Goal: Task Accomplishment & Management: Manage account settings

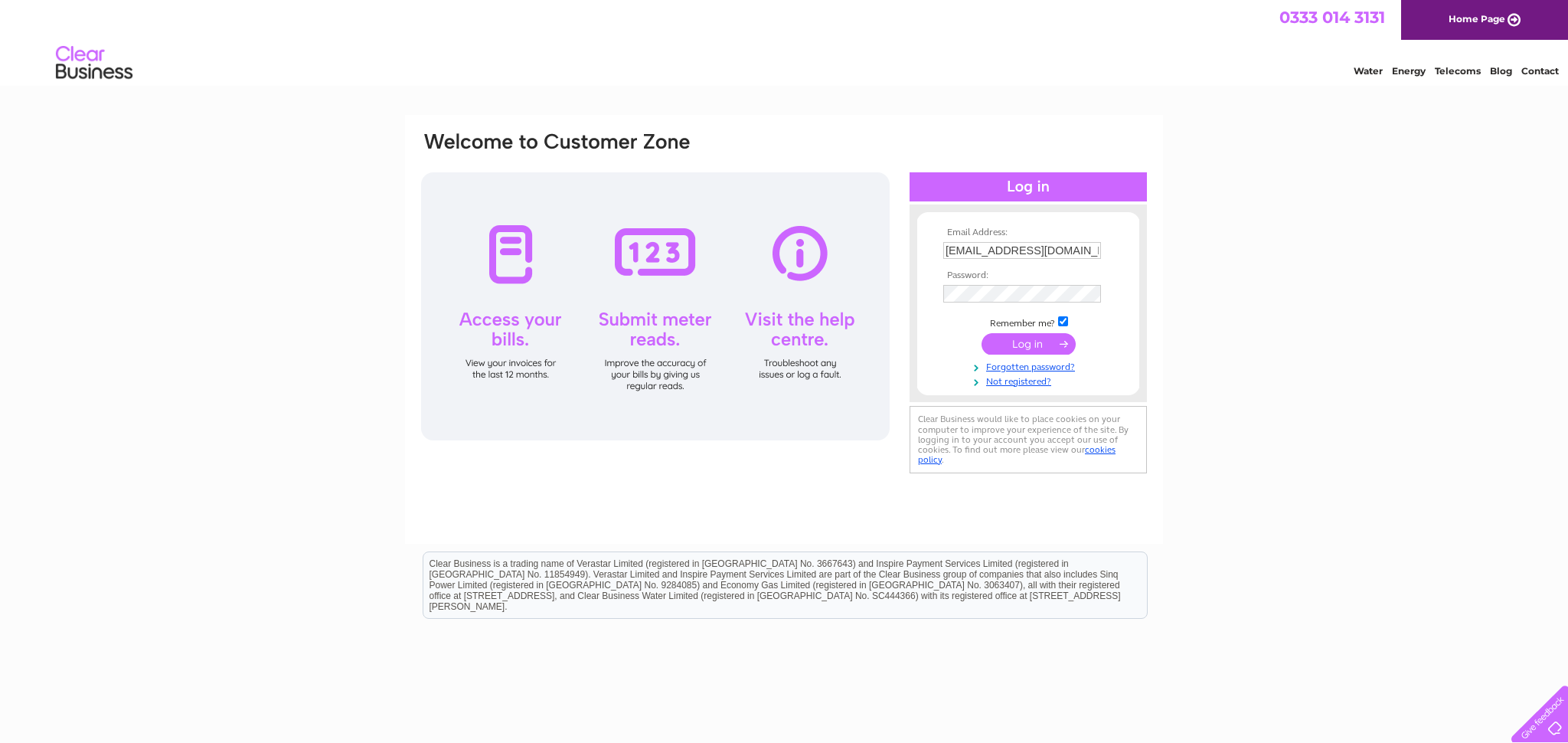
click at [994, 344] on input "submit" at bounding box center [1029, 343] width 95 height 21
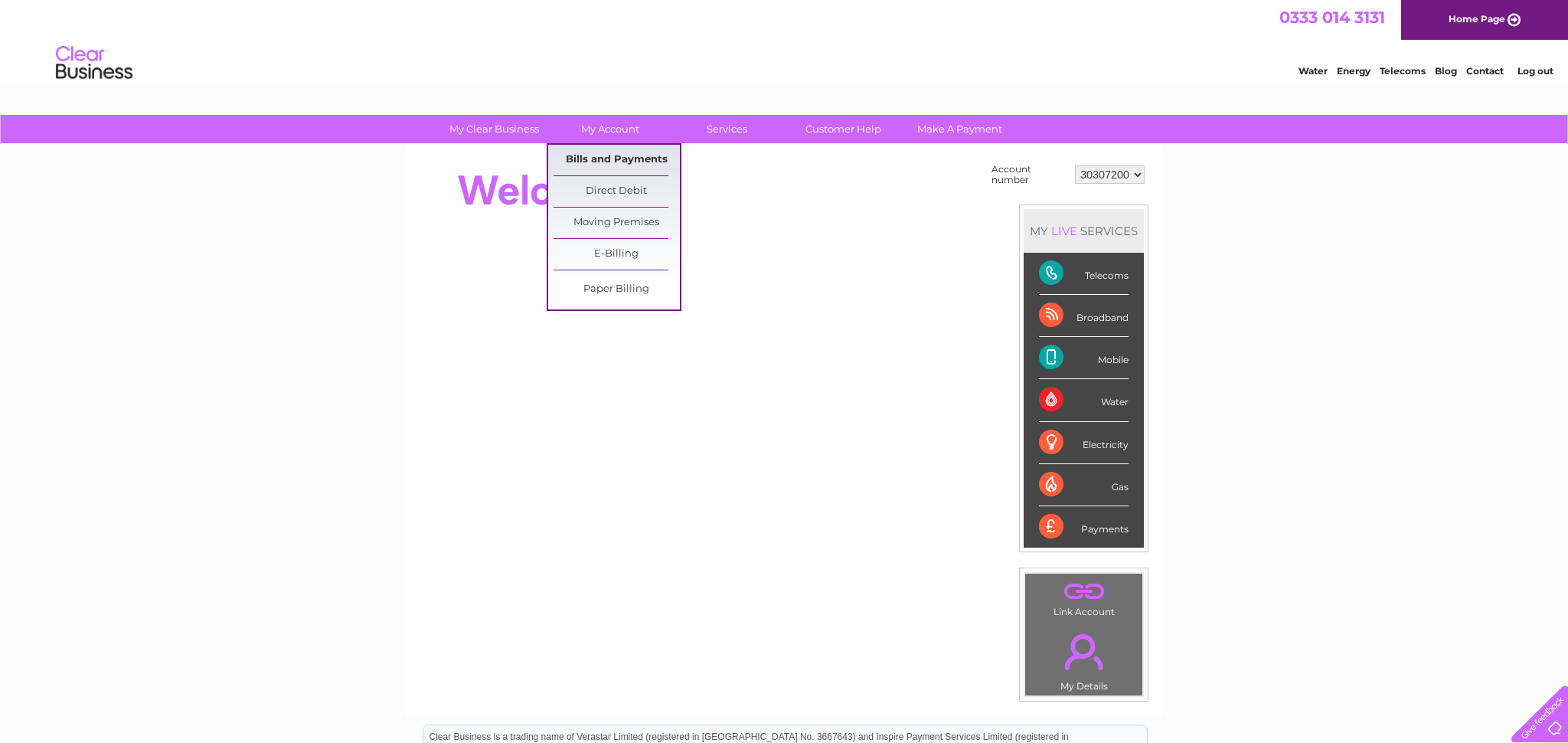
click at [627, 167] on link "Bills and Payments" at bounding box center [617, 160] width 126 height 31
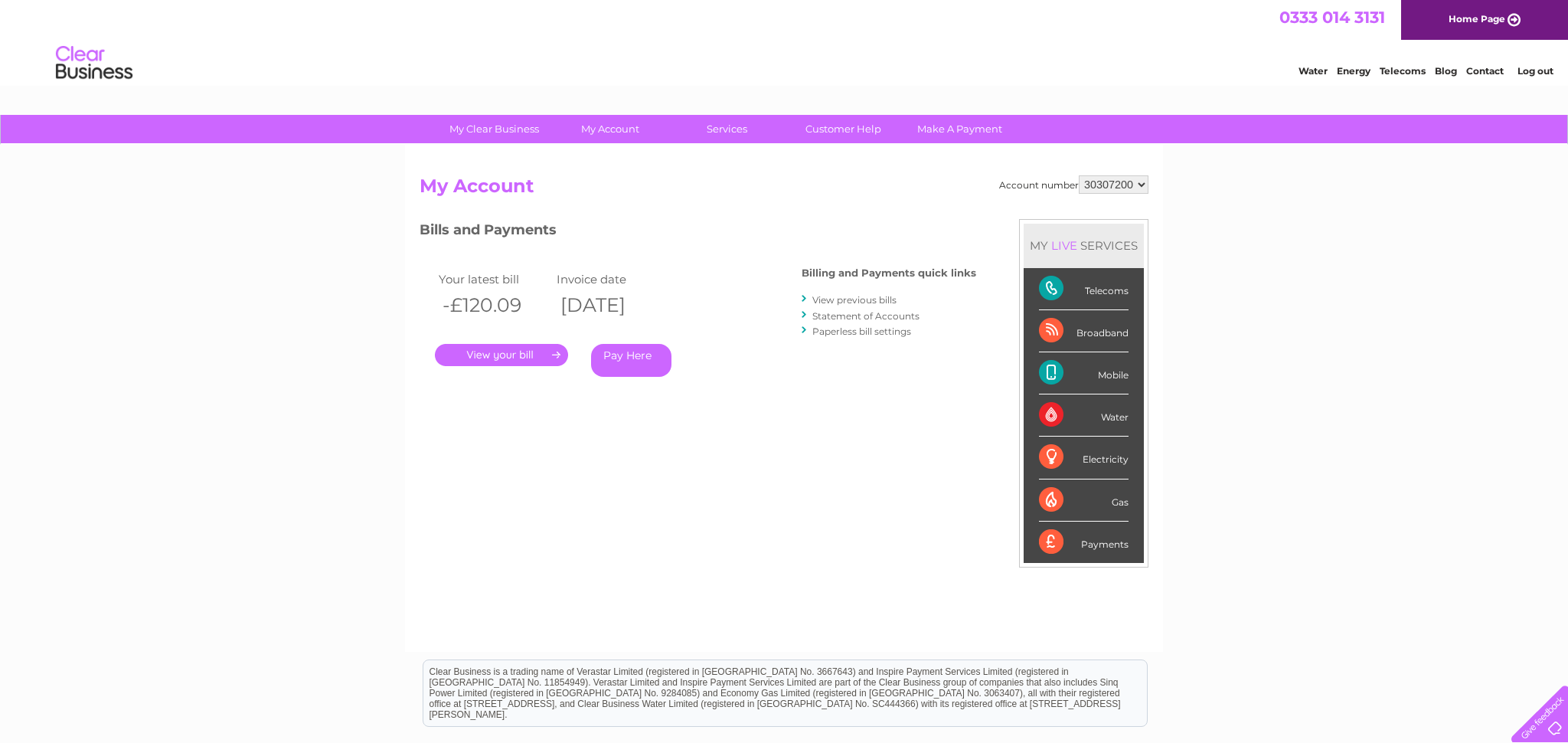
click at [838, 303] on link "View previous bills" at bounding box center [854, 299] width 84 height 11
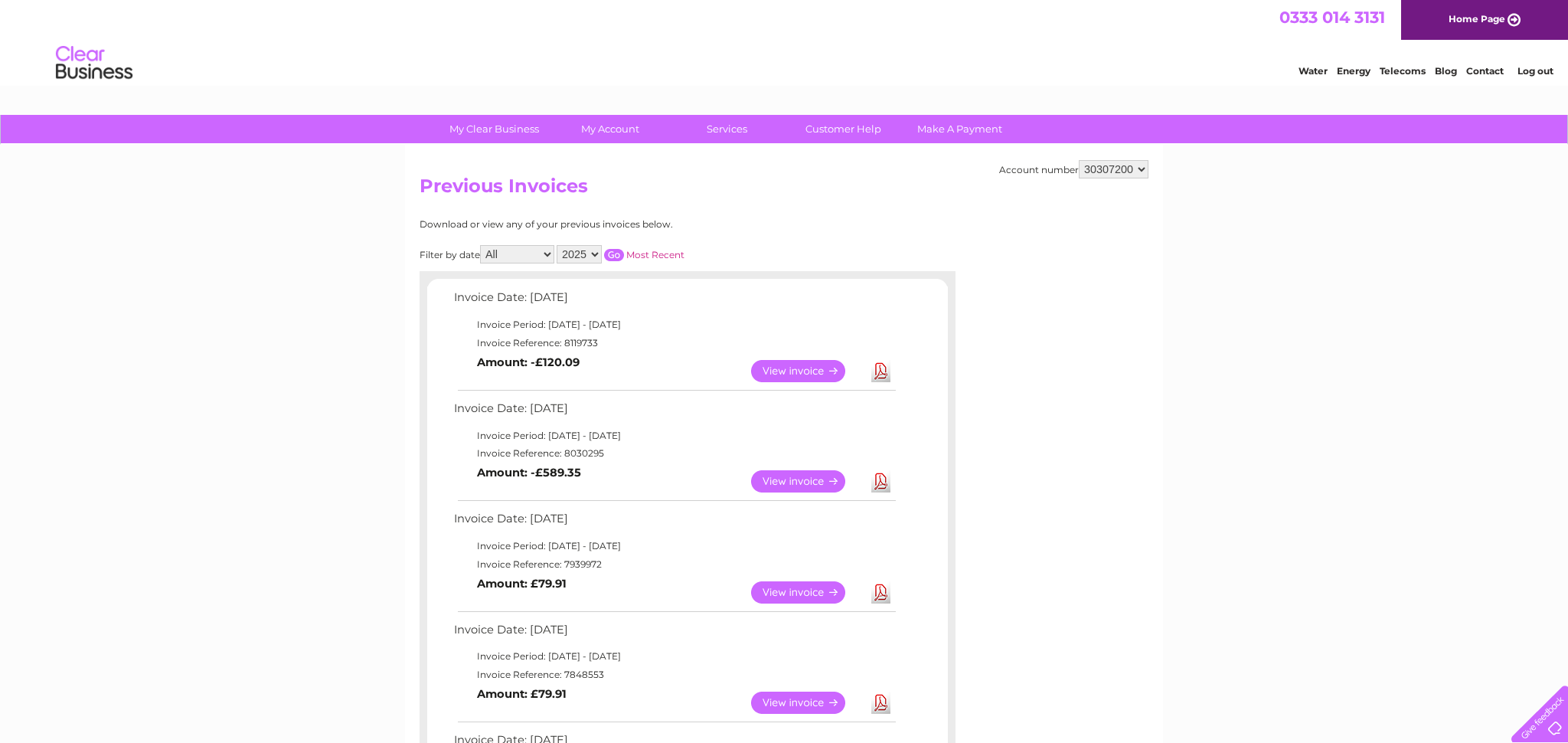
click at [810, 366] on link "View" at bounding box center [807, 371] width 112 height 22
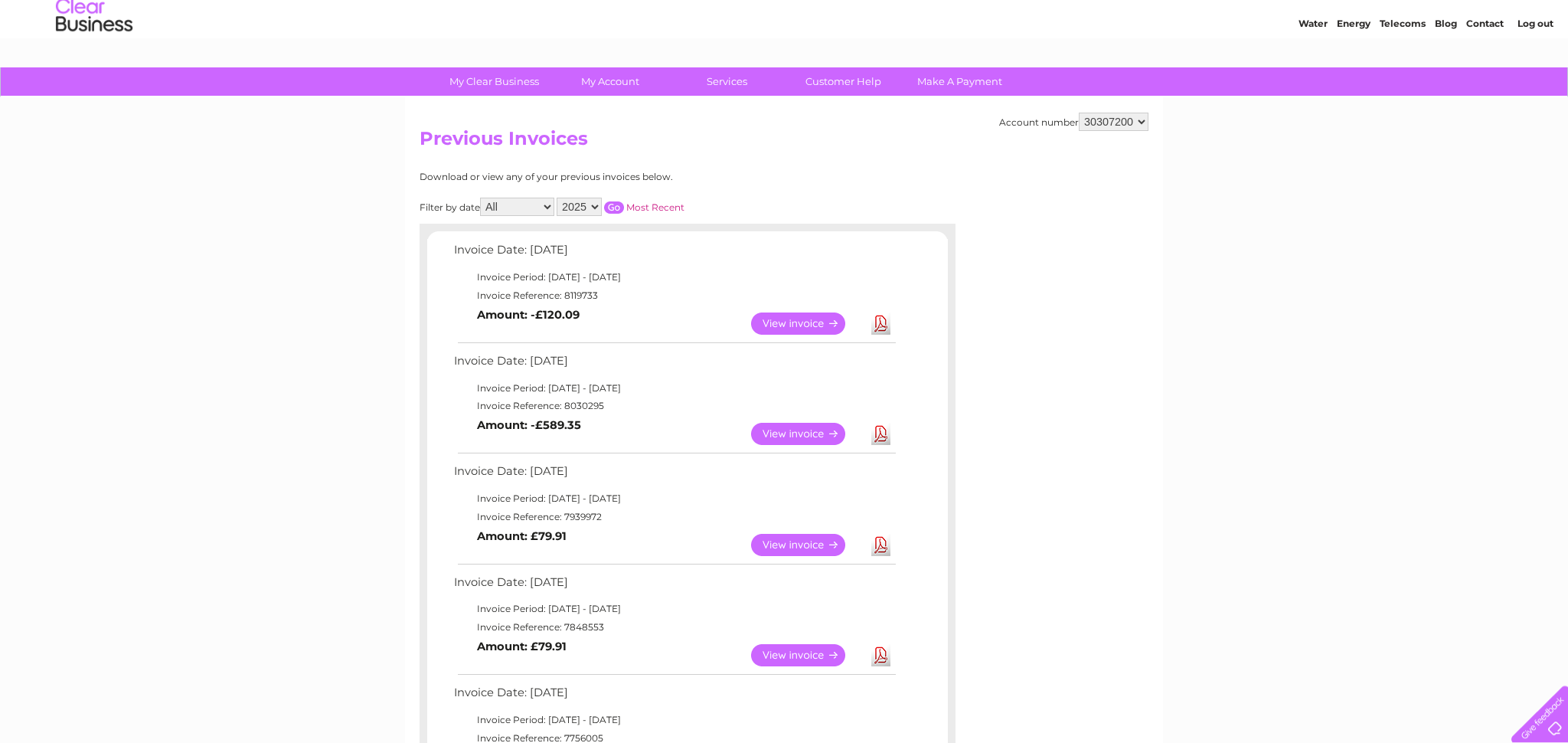
scroll to position [83, 0]
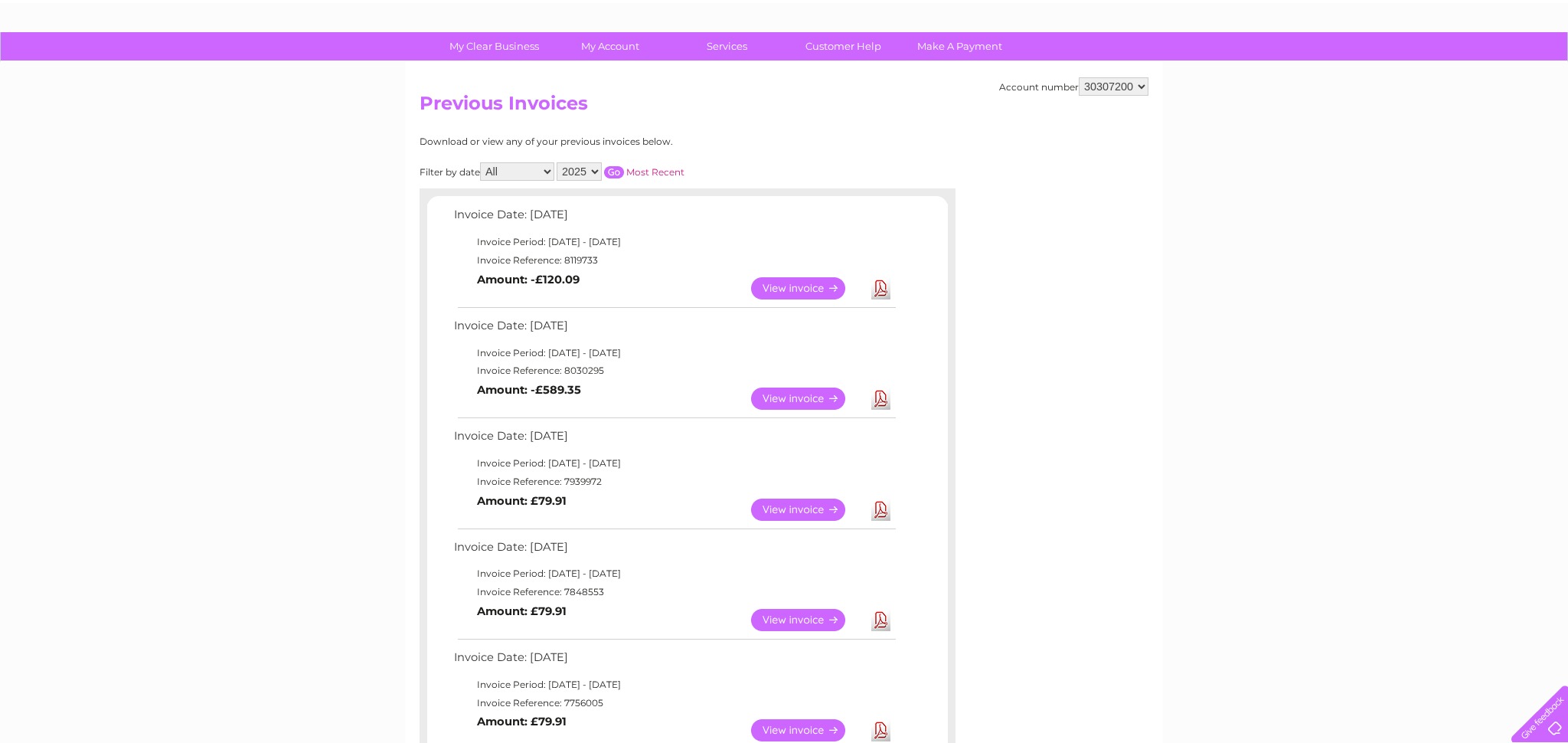
click at [799, 388] on link "View" at bounding box center [807, 399] width 112 height 22
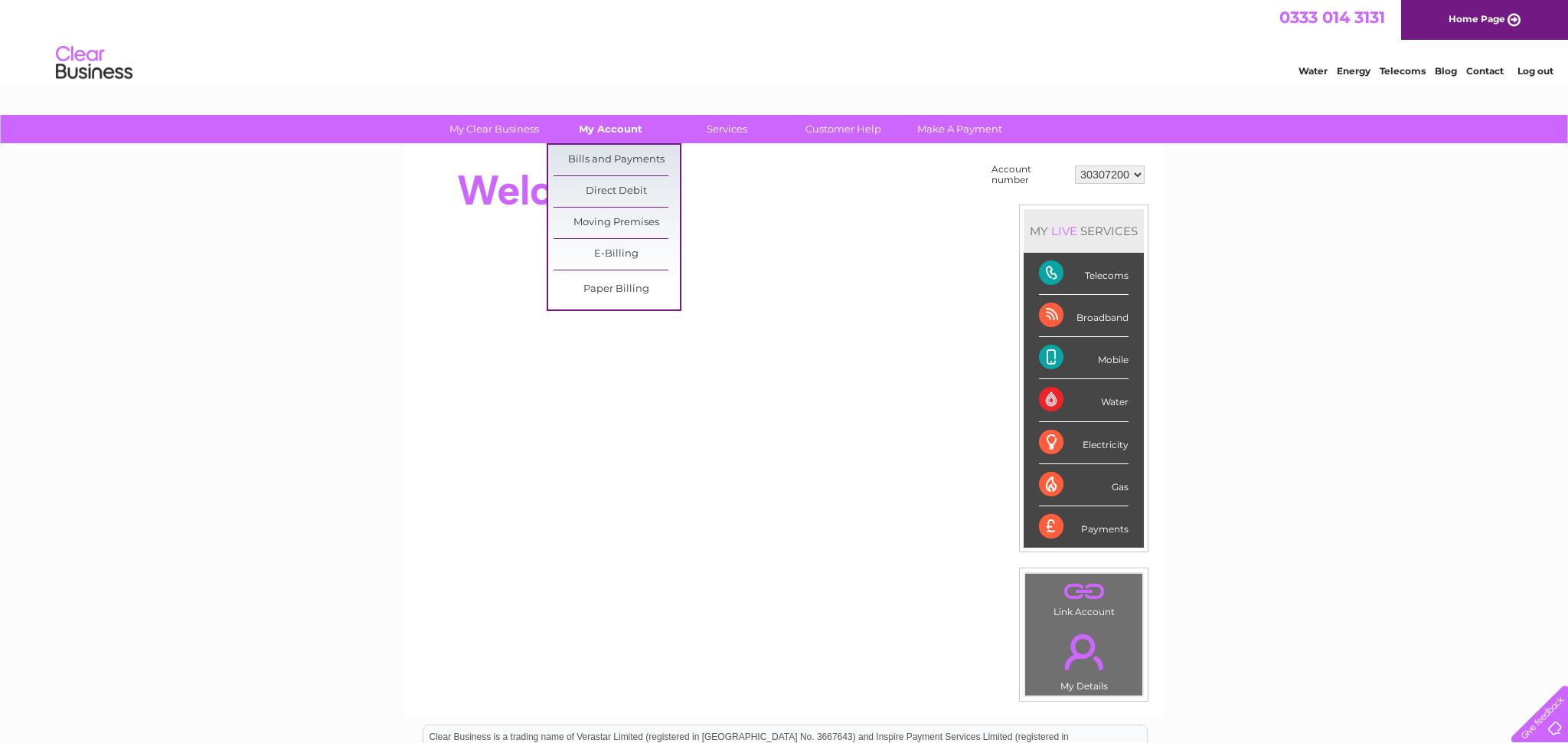
click at [623, 124] on link "My Account" at bounding box center [610, 129] width 126 height 28
click at [622, 147] on link "Bills and Payments" at bounding box center [617, 160] width 126 height 31
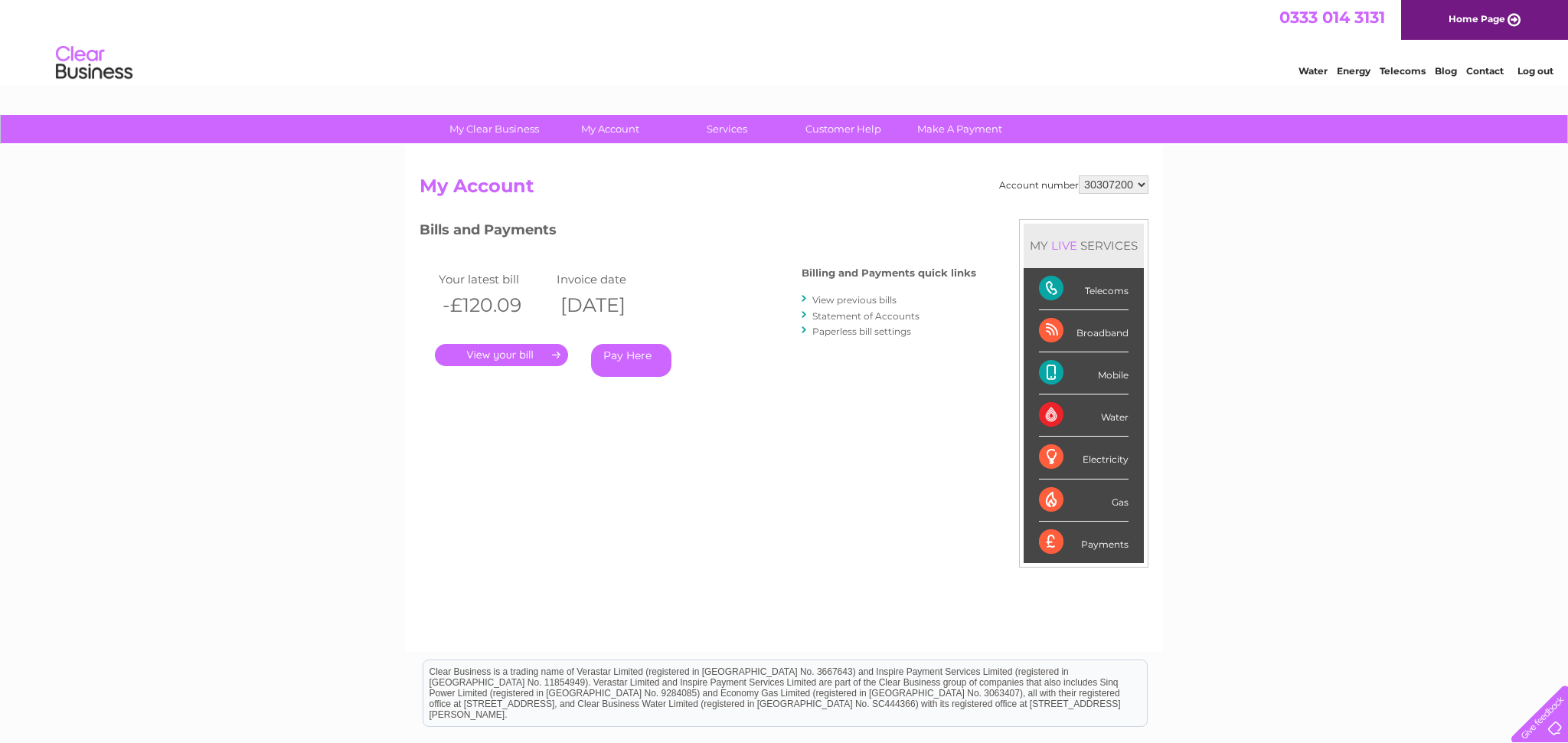
click at [847, 298] on link "View previous bills" at bounding box center [854, 299] width 84 height 11
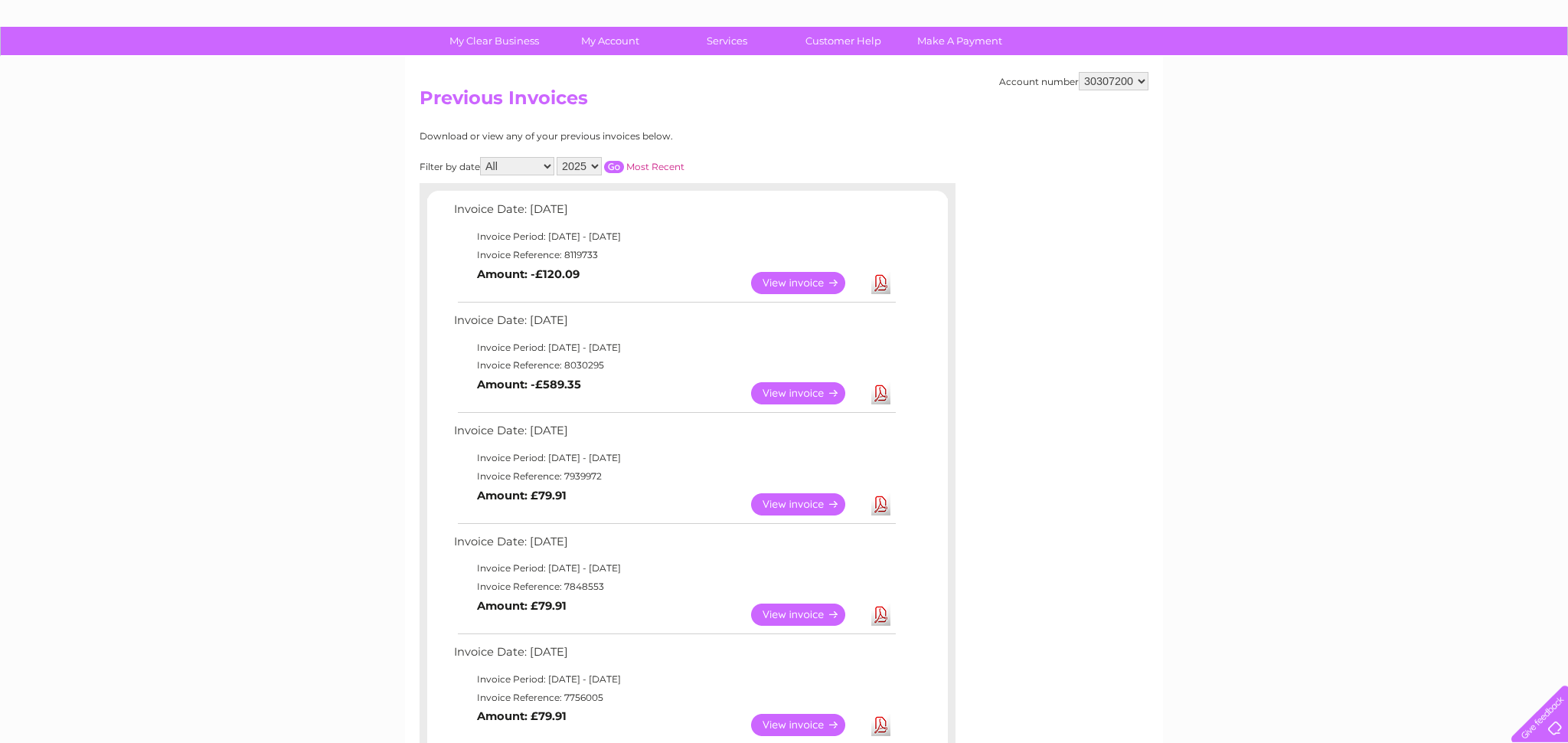
scroll to position [83, 0]
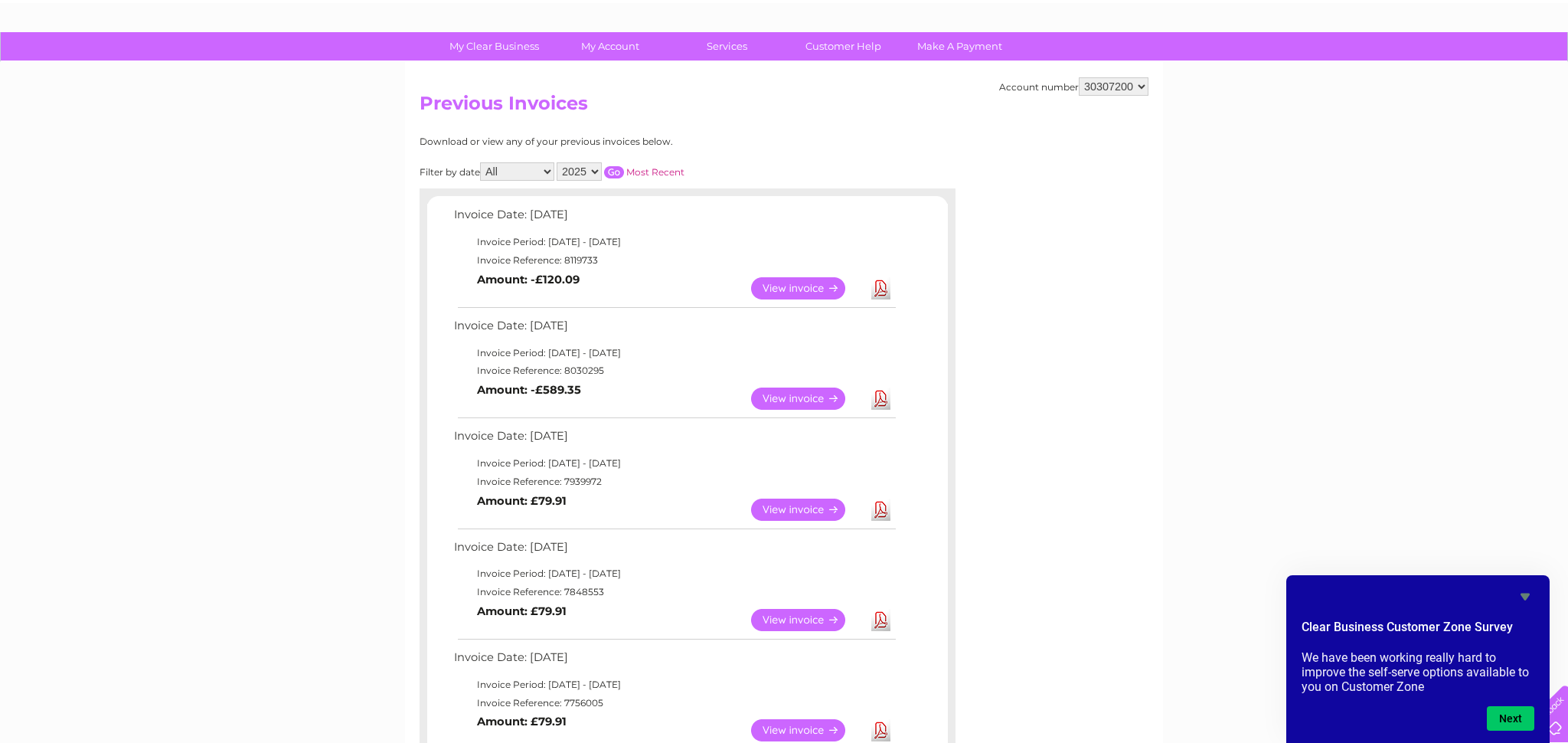
click at [800, 293] on link "View" at bounding box center [807, 288] width 112 height 22
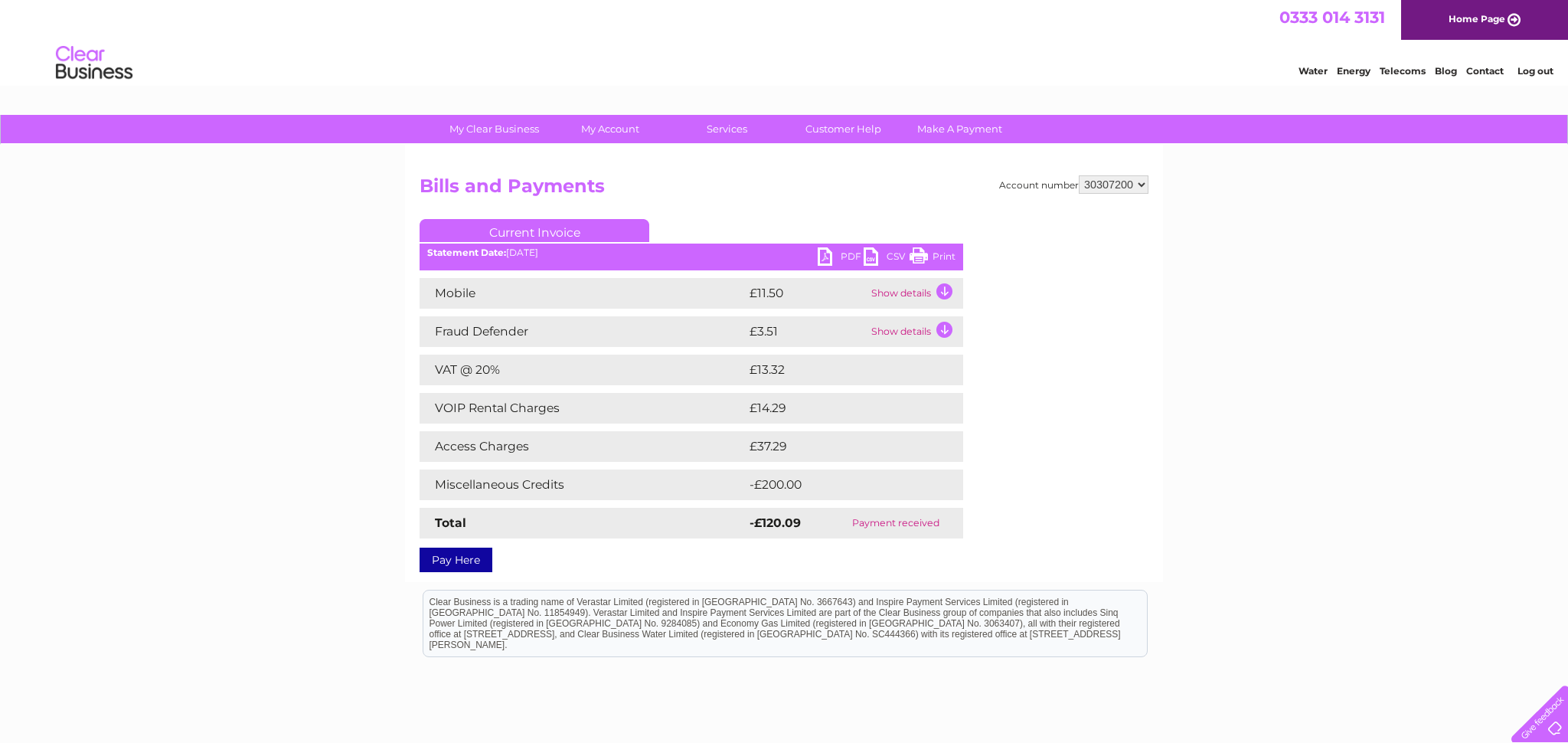
click at [828, 258] on link "PDF" at bounding box center [841, 258] width 46 height 22
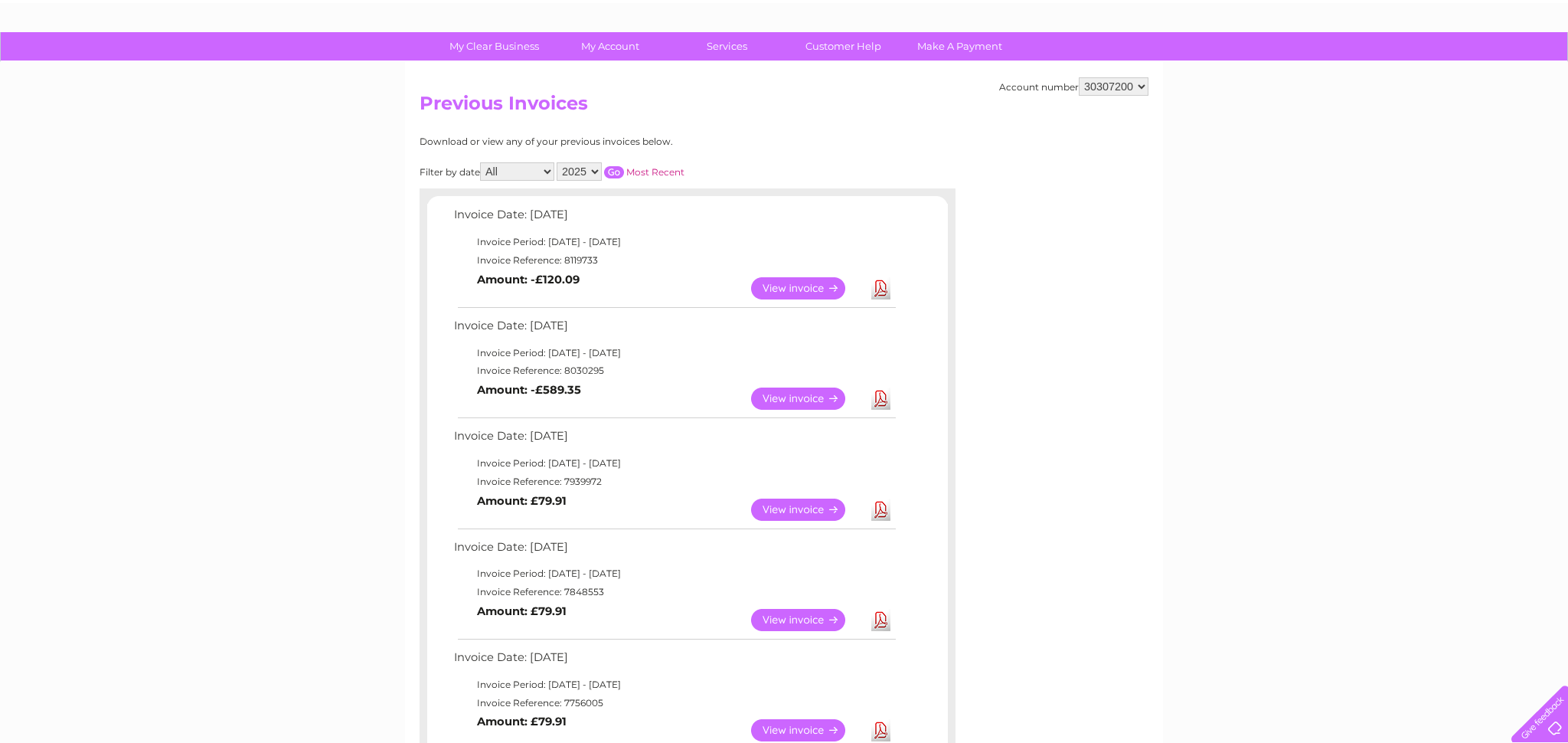
click at [821, 400] on link "View" at bounding box center [807, 399] width 112 height 22
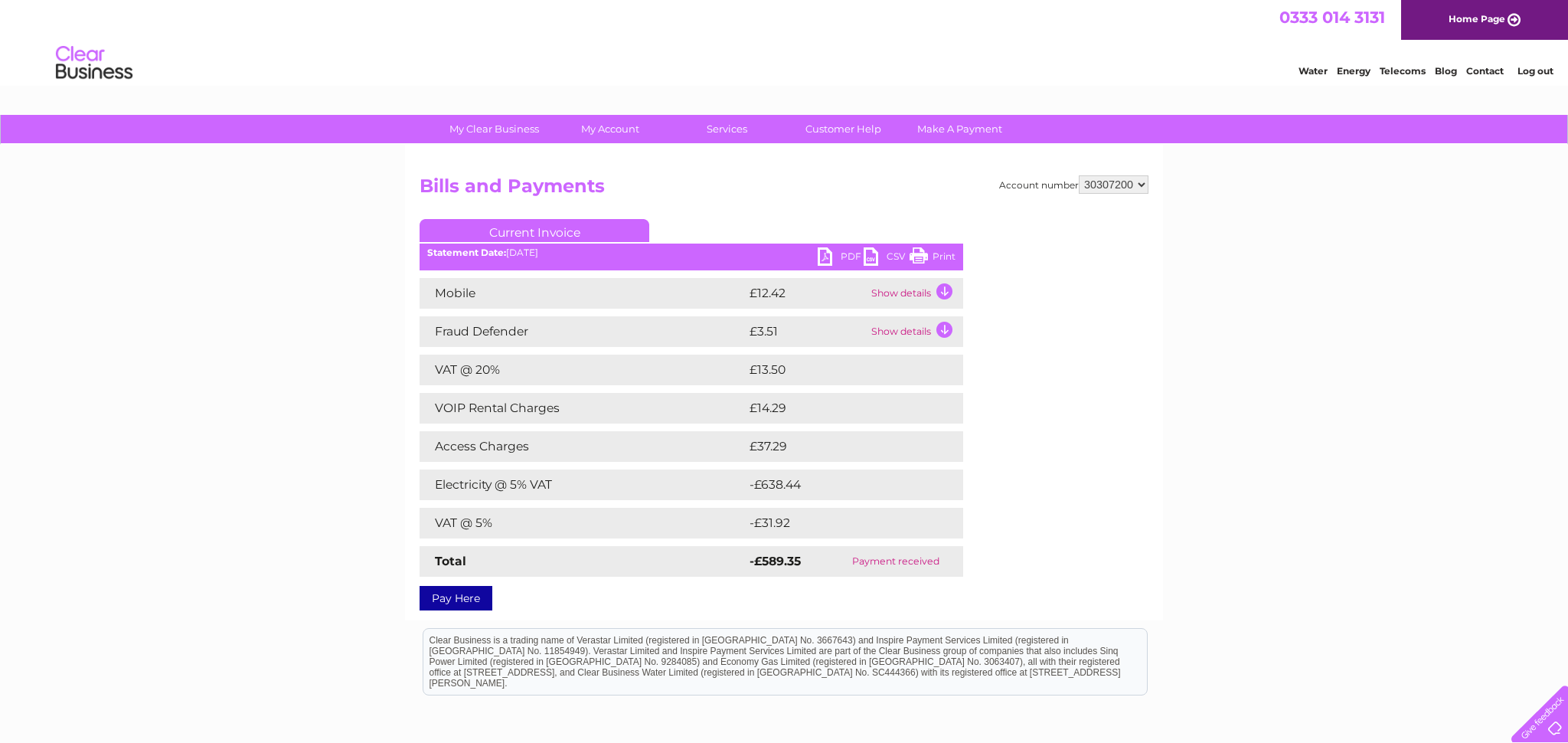
click at [842, 260] on link "PDF" at bounding box center [841, 258] width 46 height 22
